Goal: Check status: Check status

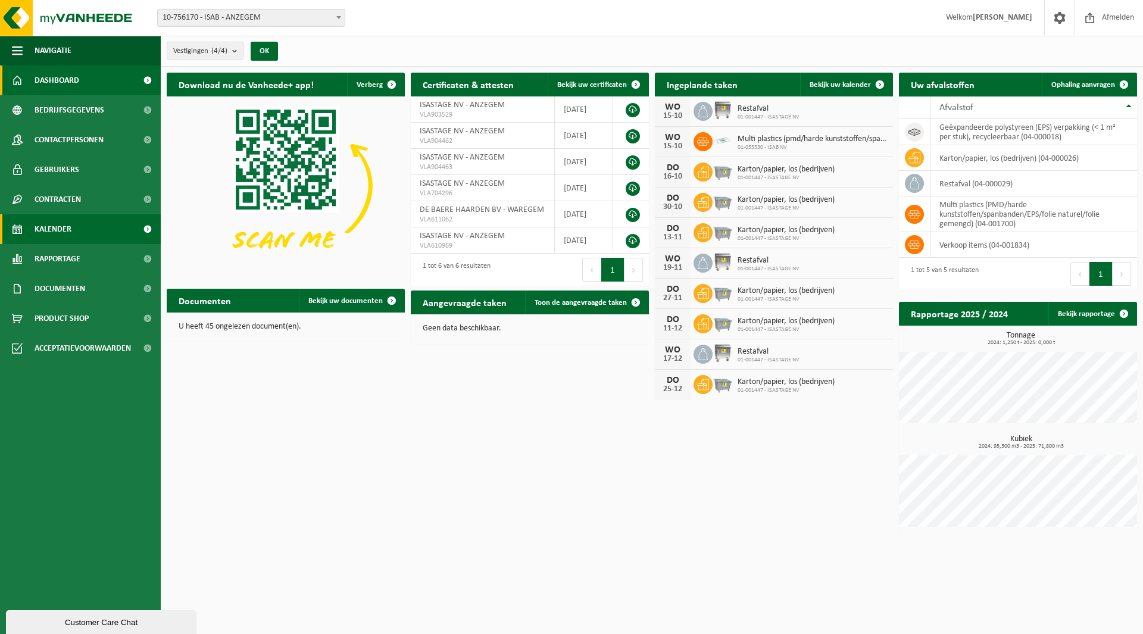
click at [70, 230] on span "Kalender" at bounding box center [53, 229] width 37 height 30
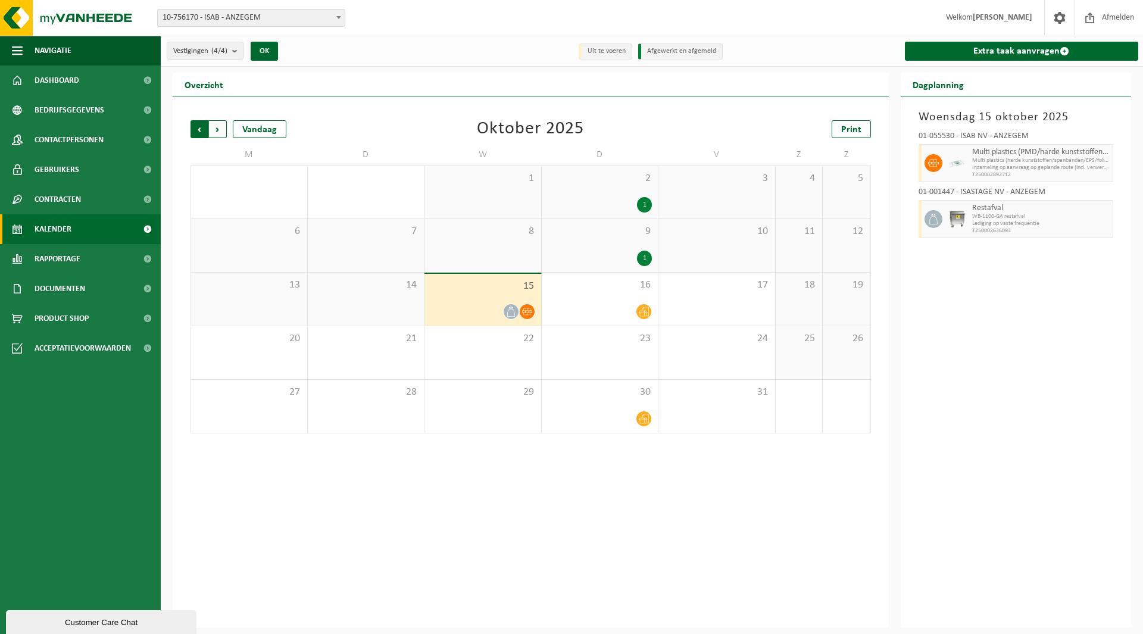
click at [220, 130] on span "Volgende" at bounding box center [218, 129] width 18 height 18
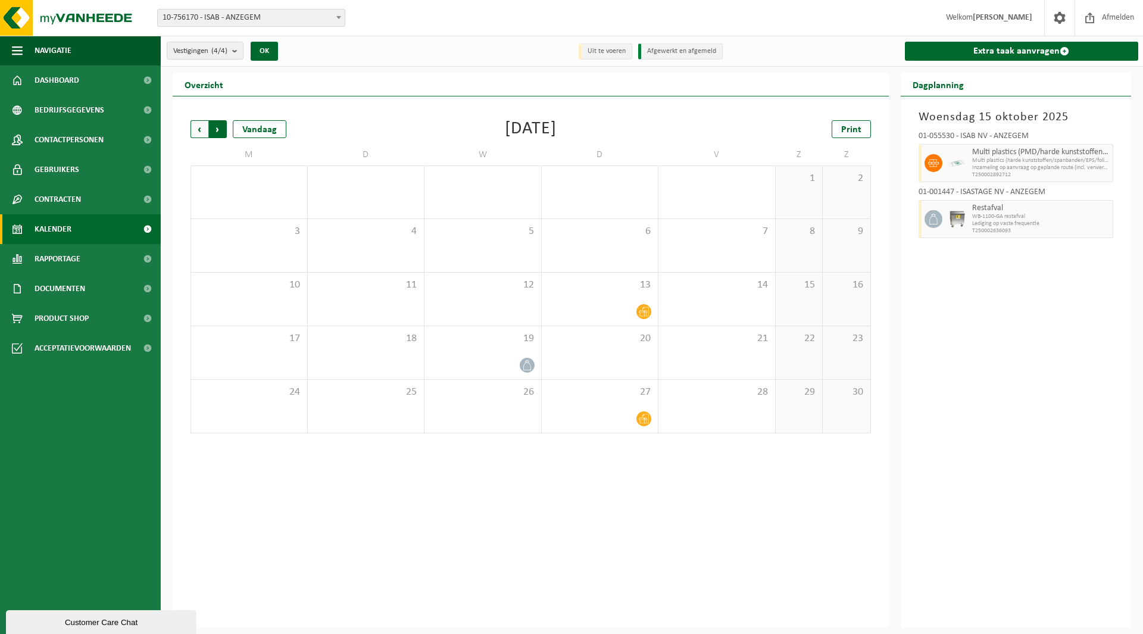
click at [204, 130] on span "Vorige" at bounding box center [200, 129] width 18 height 18
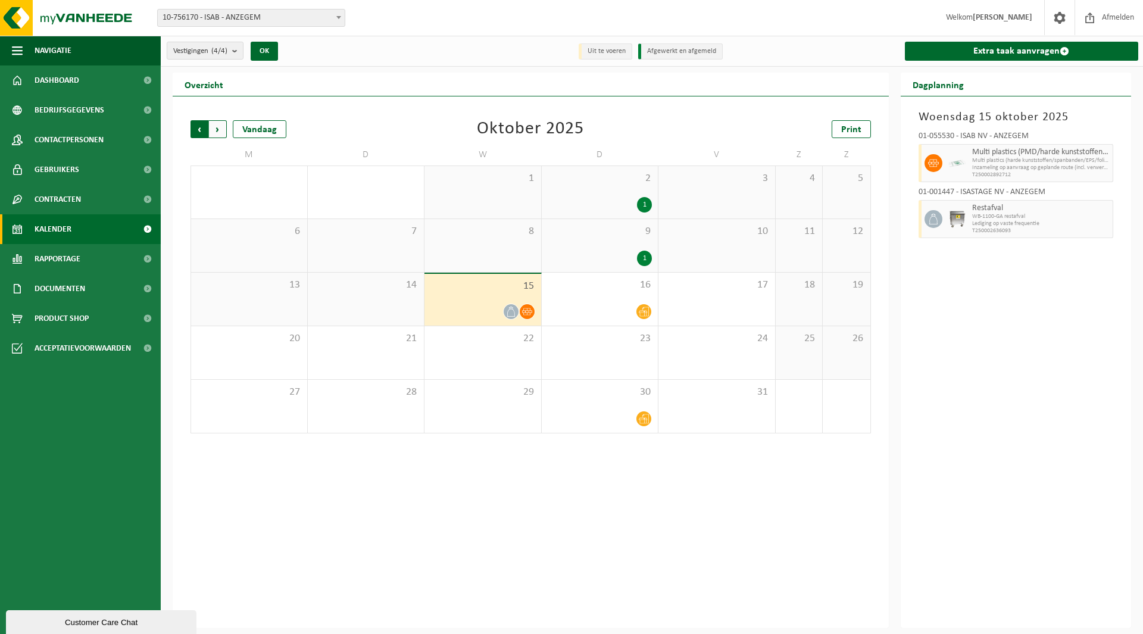
click at [219, 128] on span "Volgende" at bounding box center [218, 129] width 18 height 18
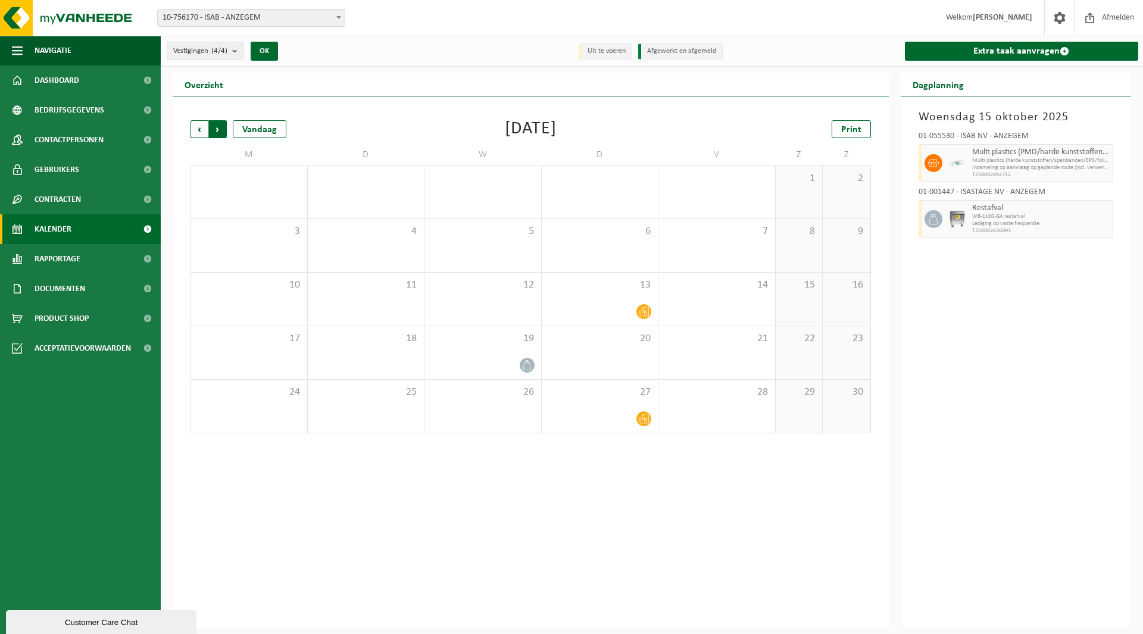
click at [199, 131] on span "Vorige" at bounding box center [200, 129] width 18 height 18
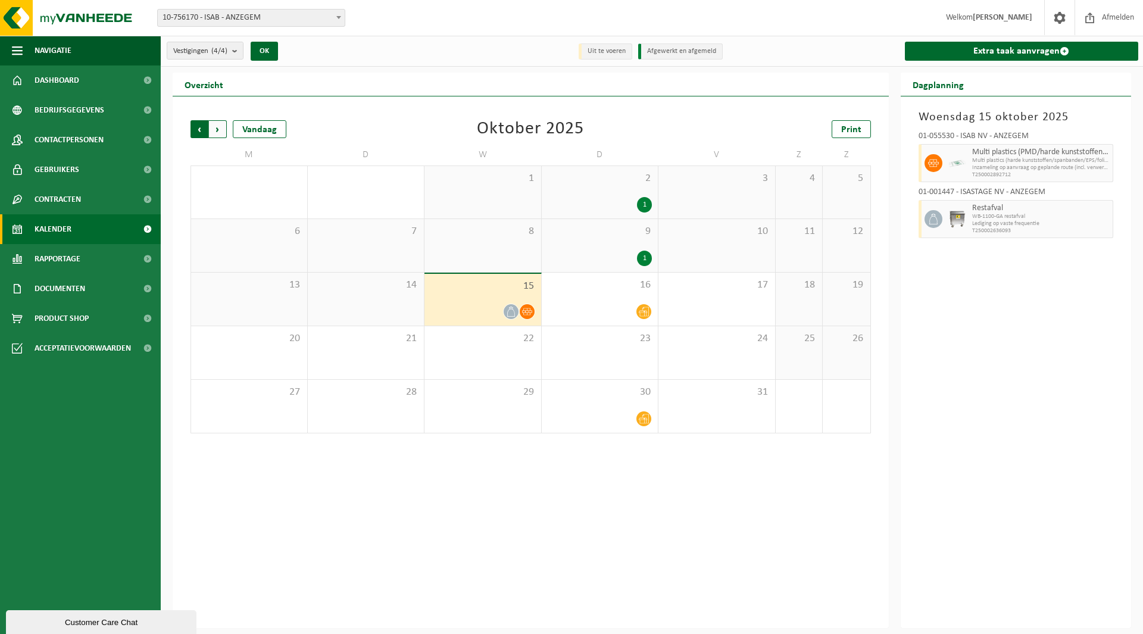
click at [220, 131] on span "Volgende" at bounding box center [218, 129] width 18 height 18
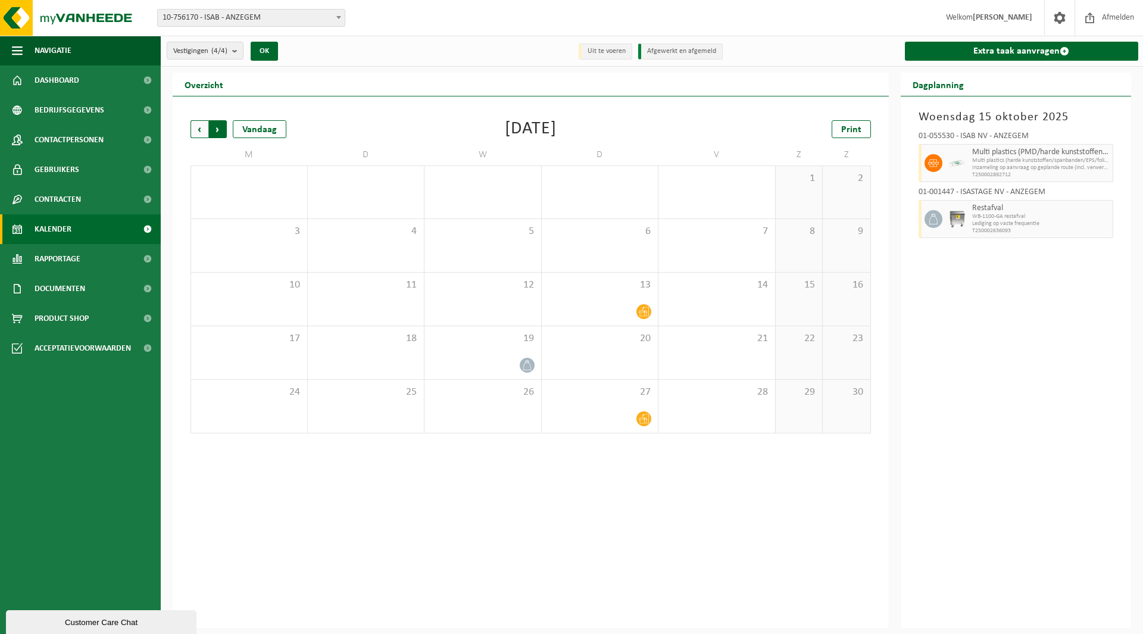
click at [201, 127] on span "Vorige" at bounding box center [200, 129] width 18 height 18
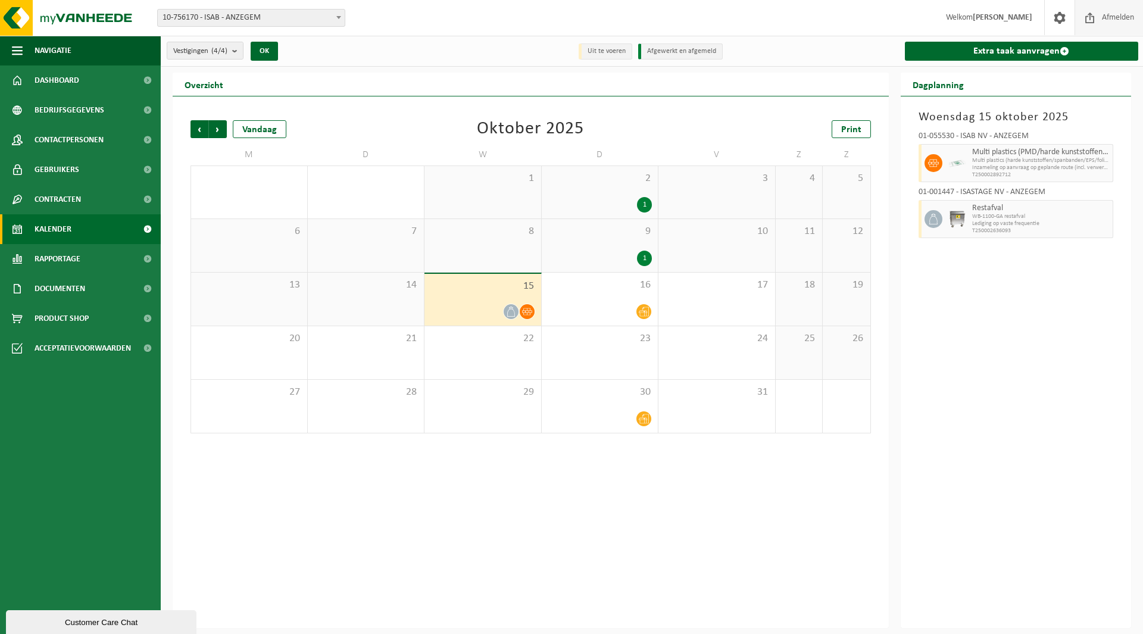
click at [1116, 20] on span "Afmelden" at bounding box center [1118, 17] width 38 height 35
